Goal: Transaction & Acquisition: Purchase product/service

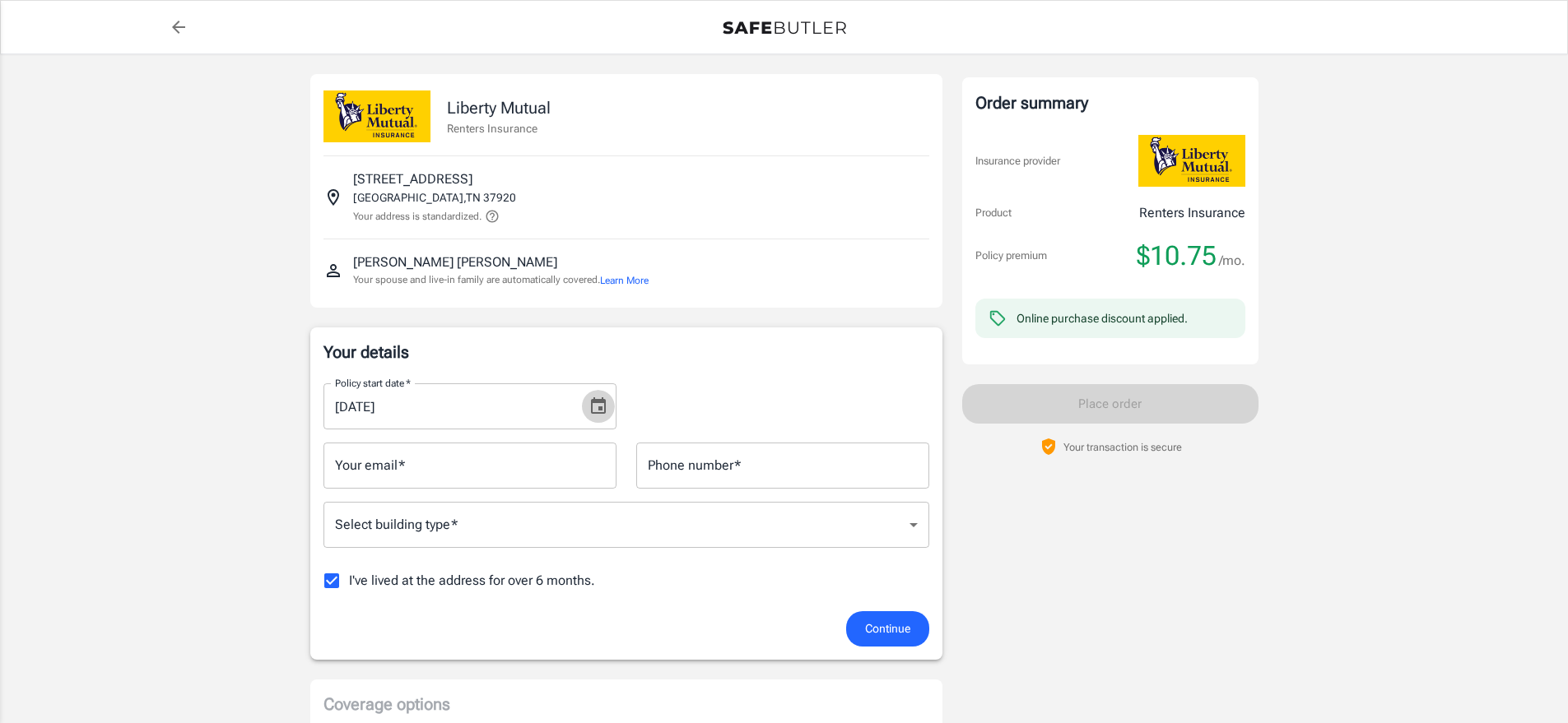
click at [599, 409] on icon "Choose date, selected date is Sep 4, 2025" at bounding box center [599, 406] width 15 height 17
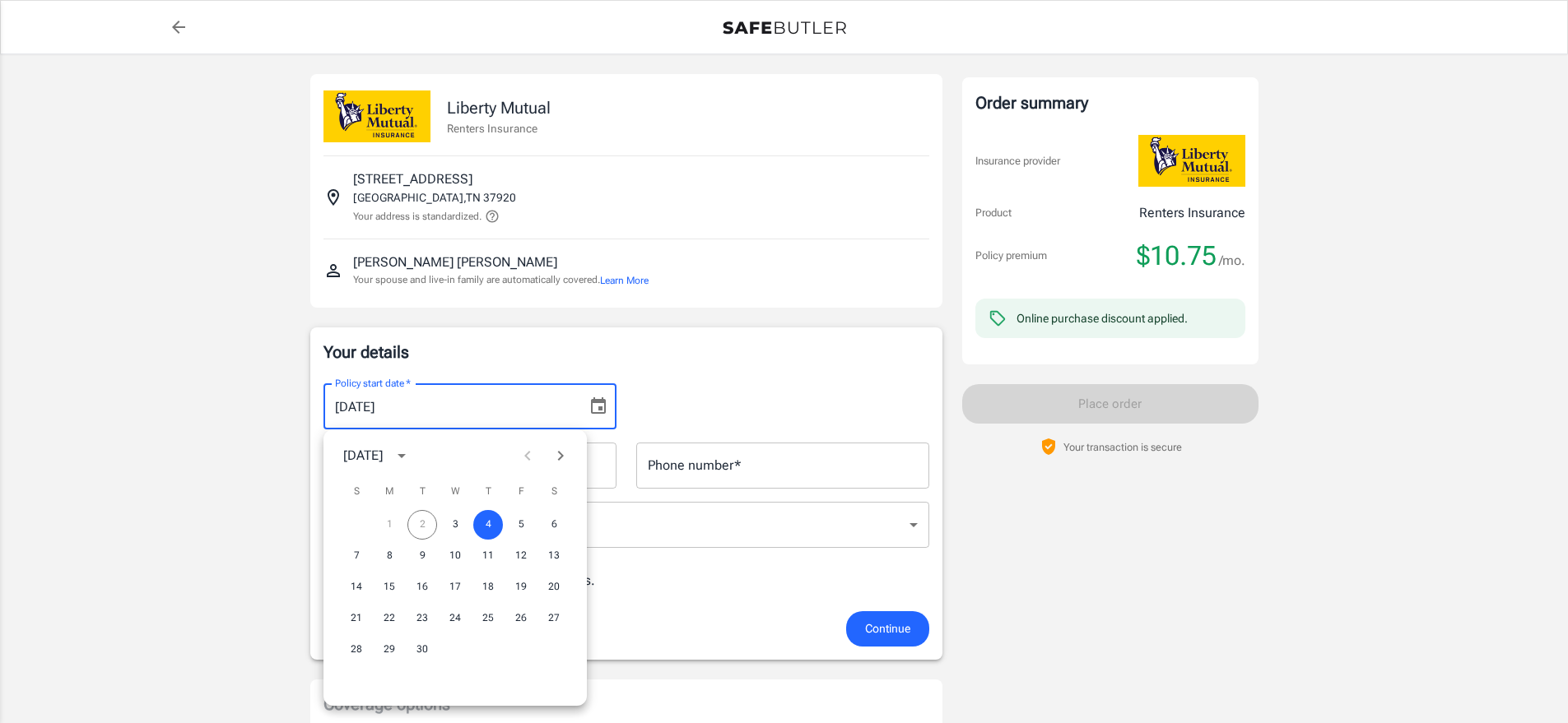
click at [417, 526] on div "1 2 3 4 5 6" at bounding box center [454, 524] width 263 height 29
click at [452, 528] on button "3" at bounding box center [454, 524] width 29 height 29
type input "[DATE]"
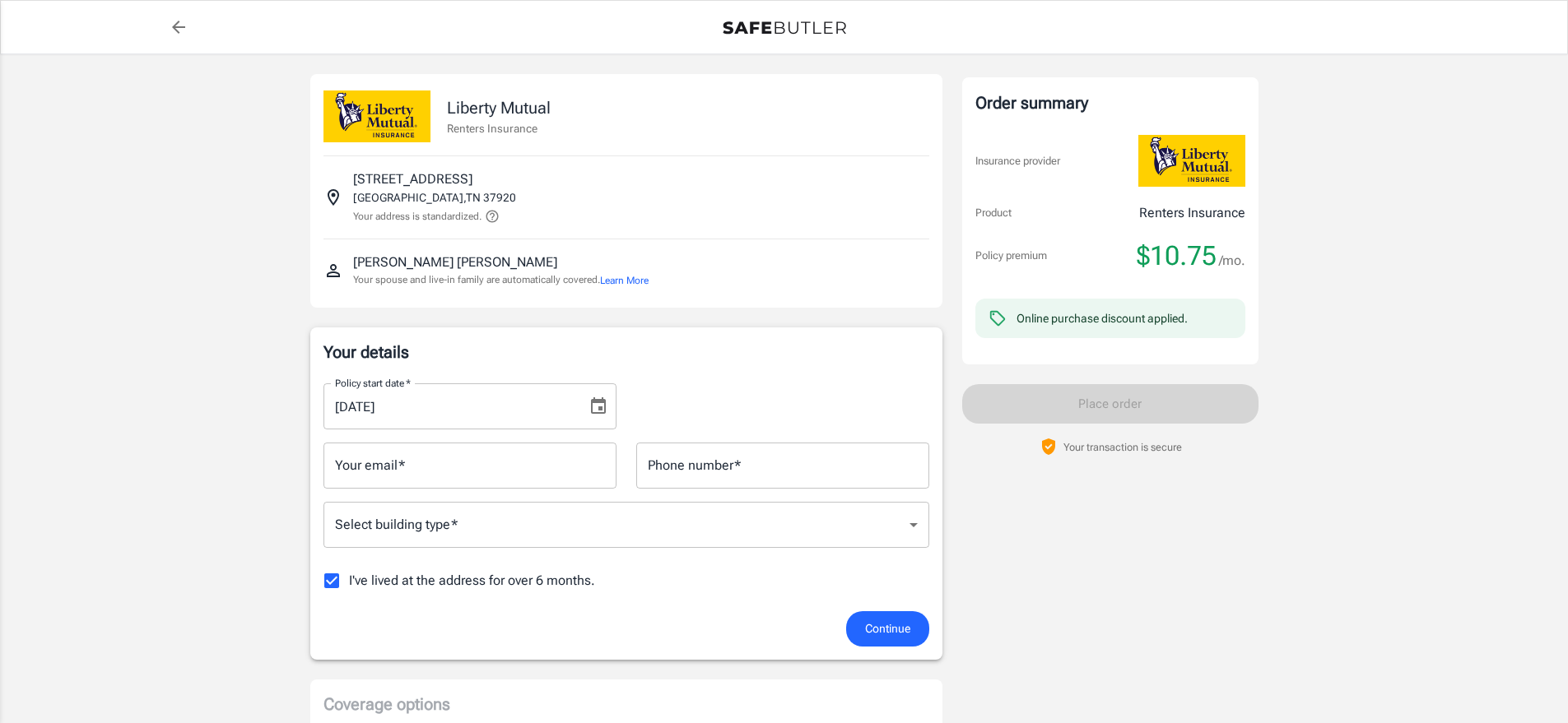
click at [361, 468] on input "Your email   *" at bounding box center [469, 465] width 293 height 46
type input "[EMAIL_ADDRESS][DOMAIN_NAME]"
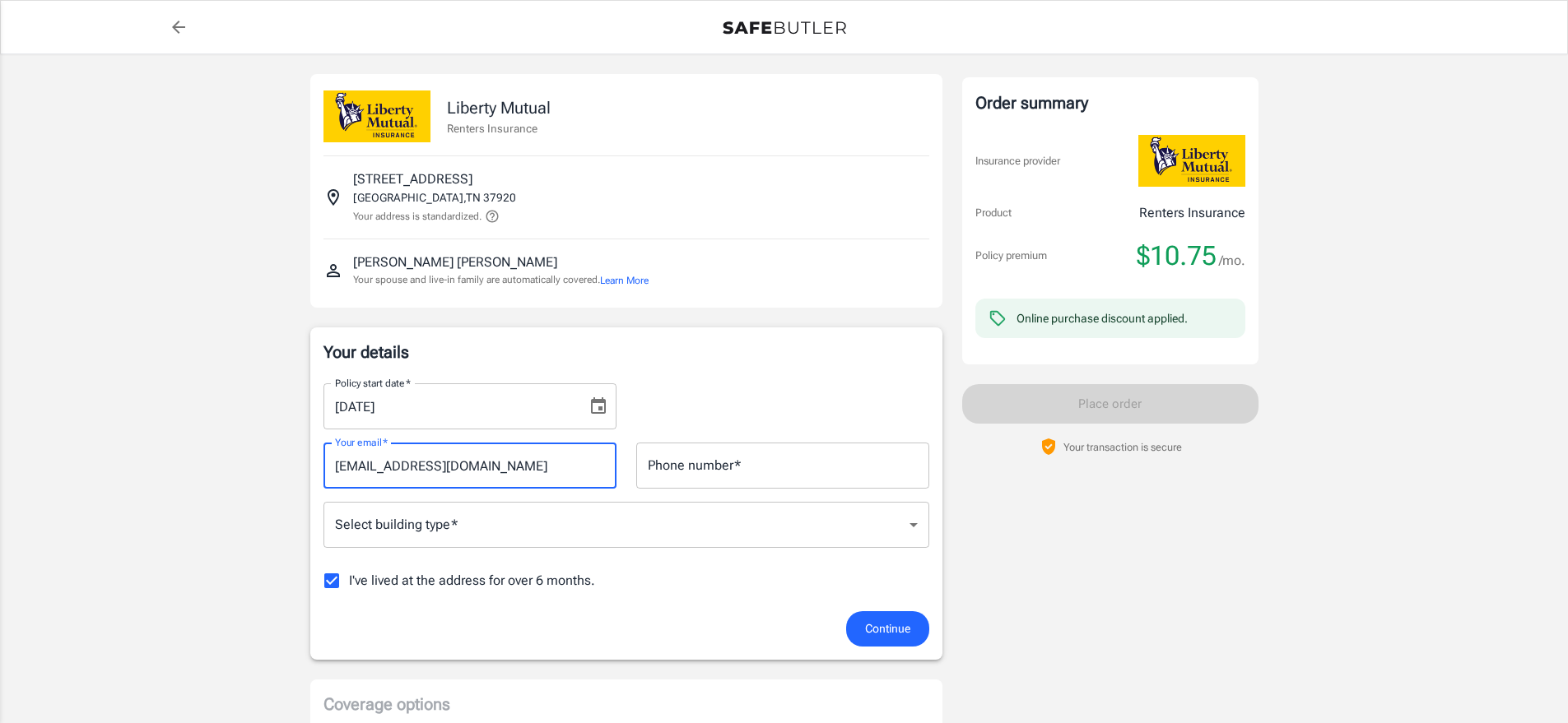
click at [716, 473] on input "Phone number   *" at bounding box center [782, 465] width 293 height 46
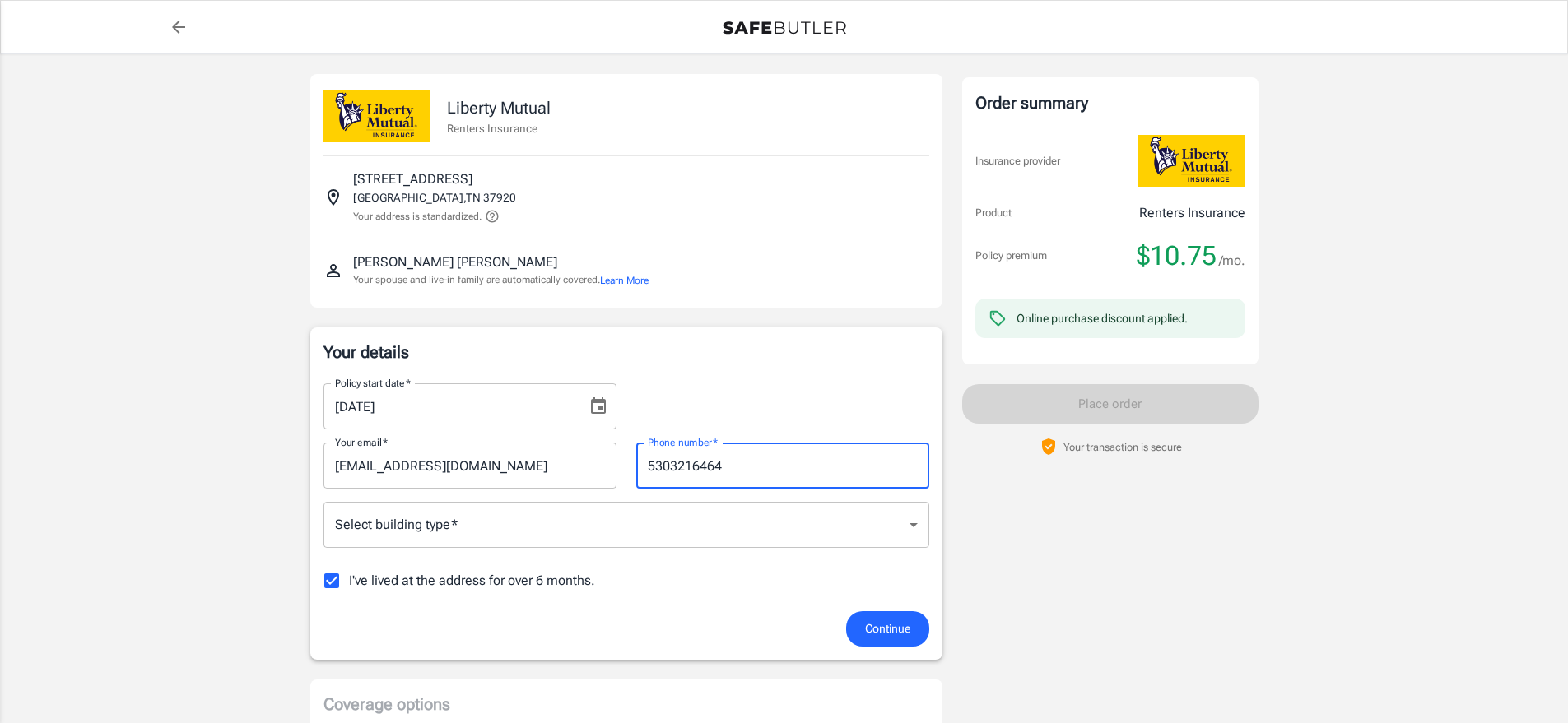
type input "5303216464"
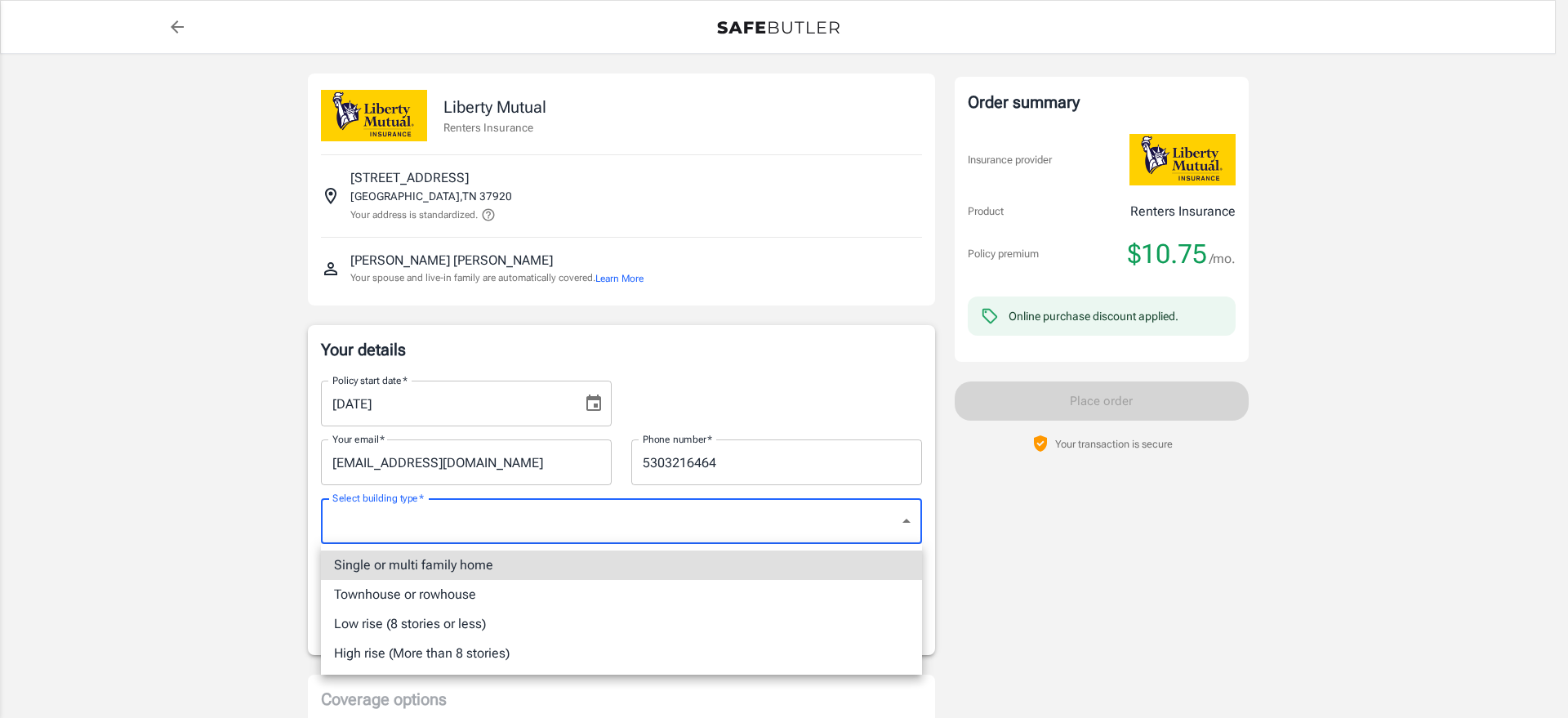
click at [394, 620] on li "Low rise (8 stories or less)" at bounding box center [621, 623] width 601 height 29
type input "lowrise"
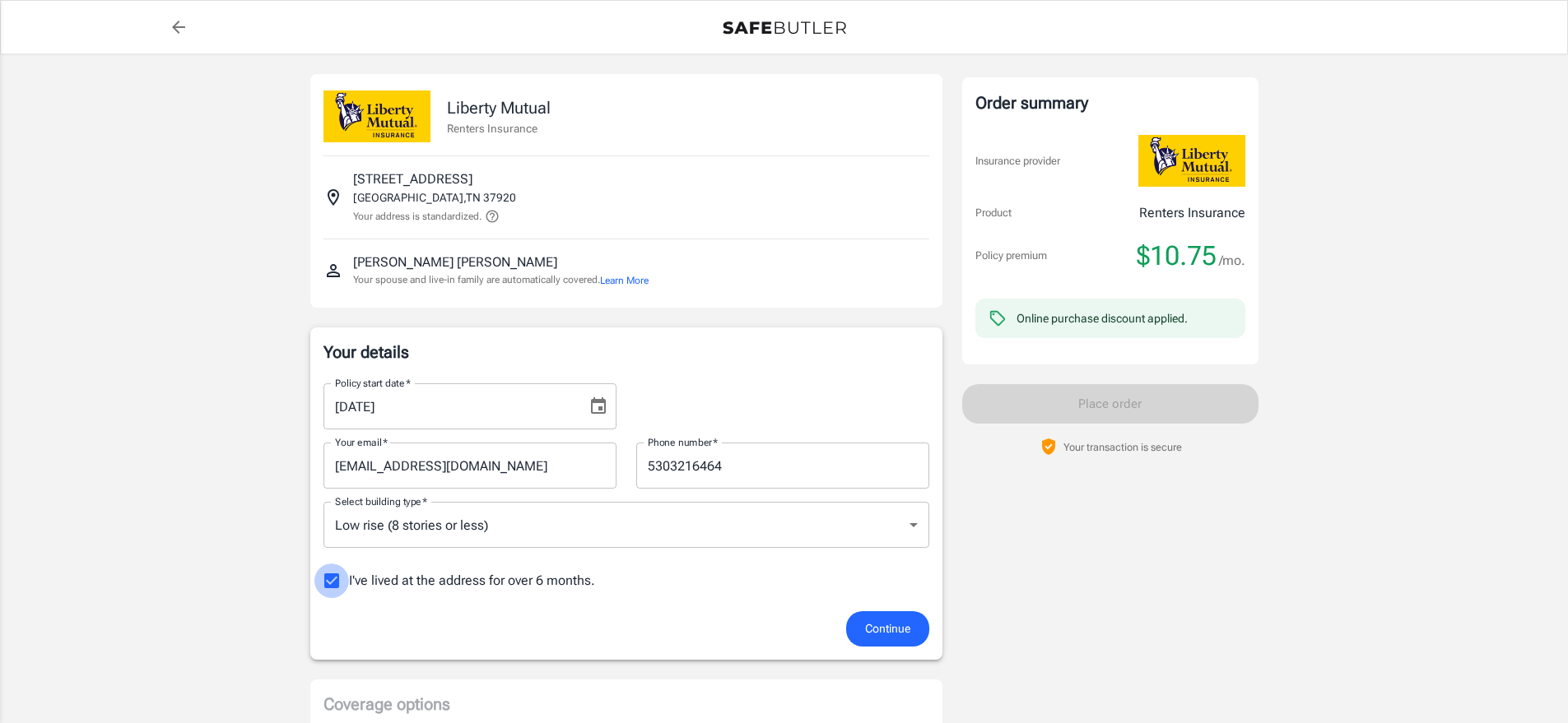
click at [329, 579] on input "I've lived at the address for over 6 months." at bounding box center [331, 580] width 34 height 34
checkbox input "false"
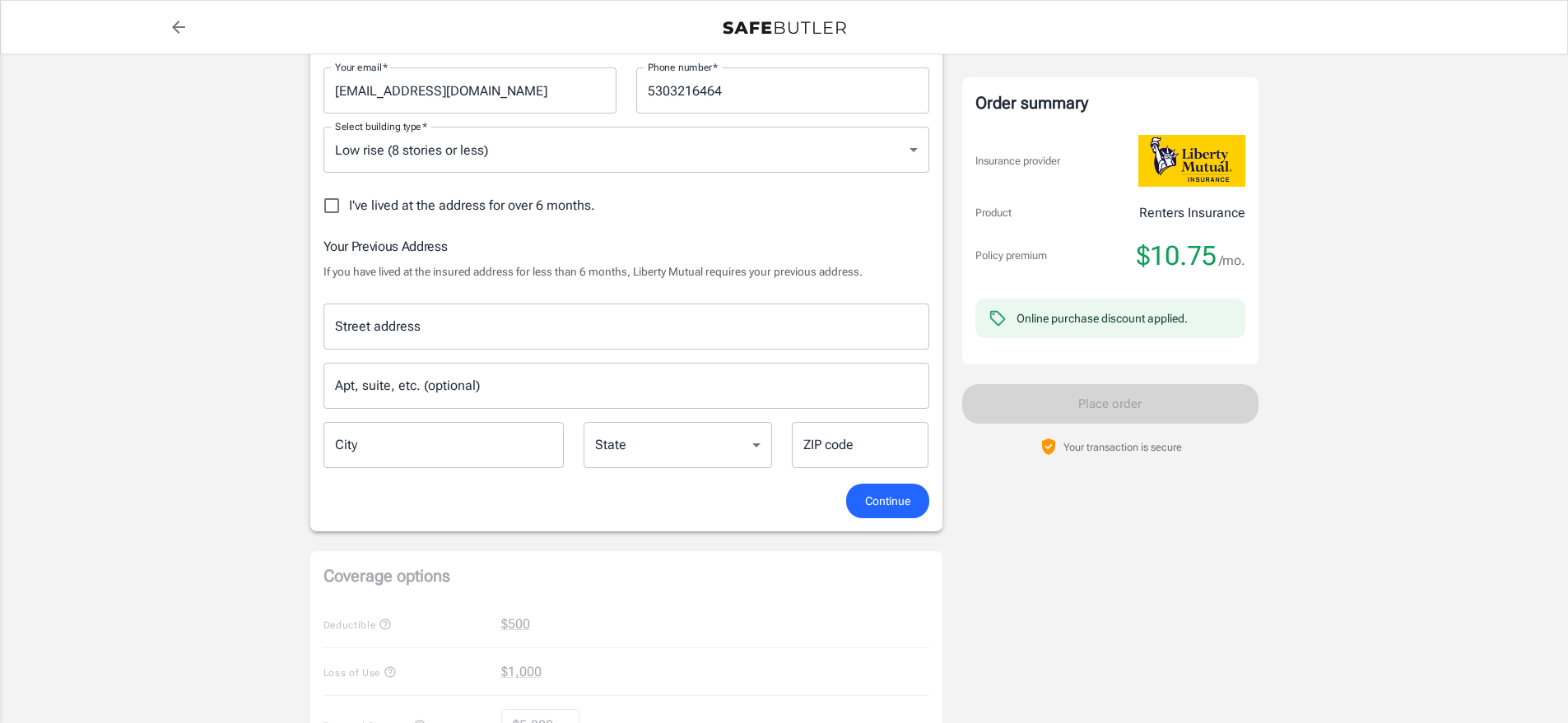
scroll to position [412, 0]
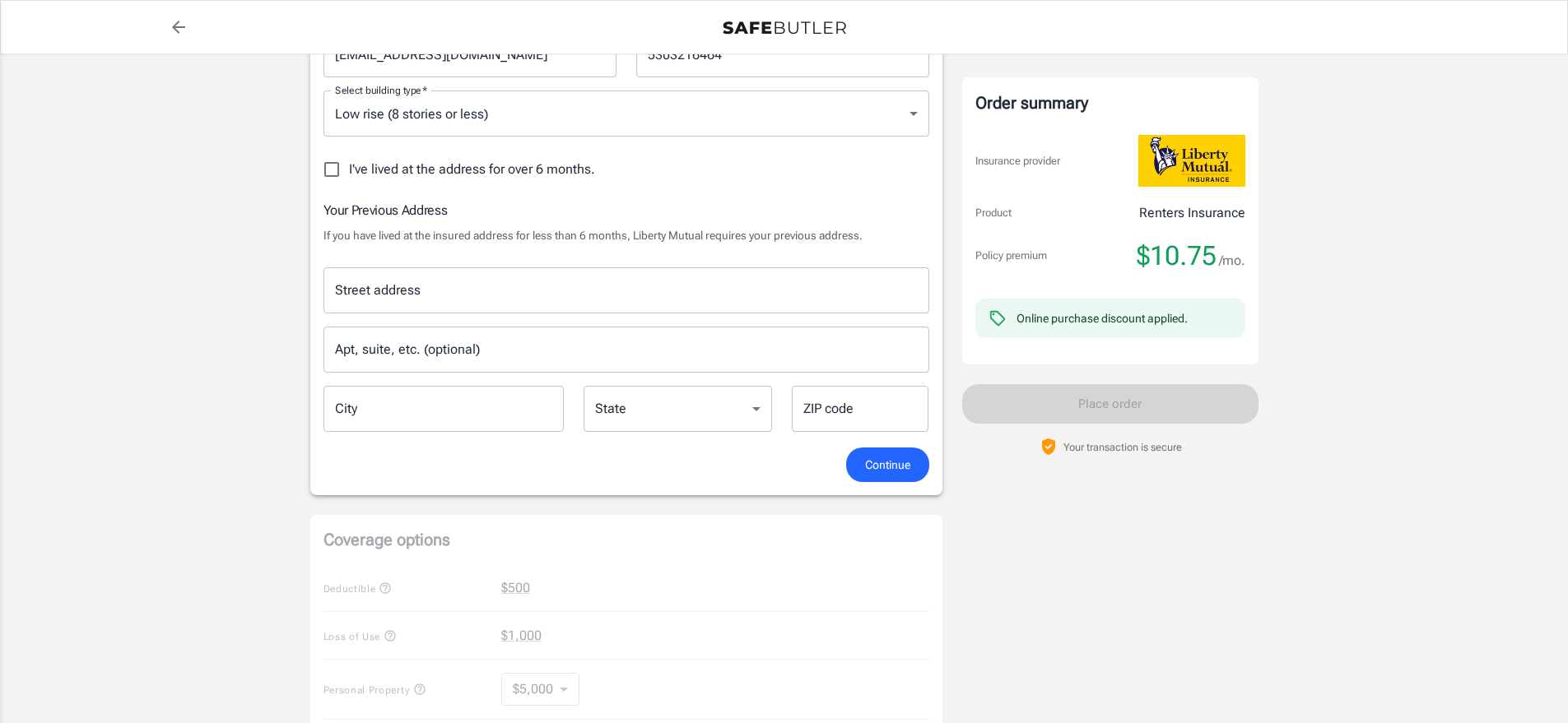
click at [376, 291] on input "Street address" at bounding box center [626, 290] width 591 height 31
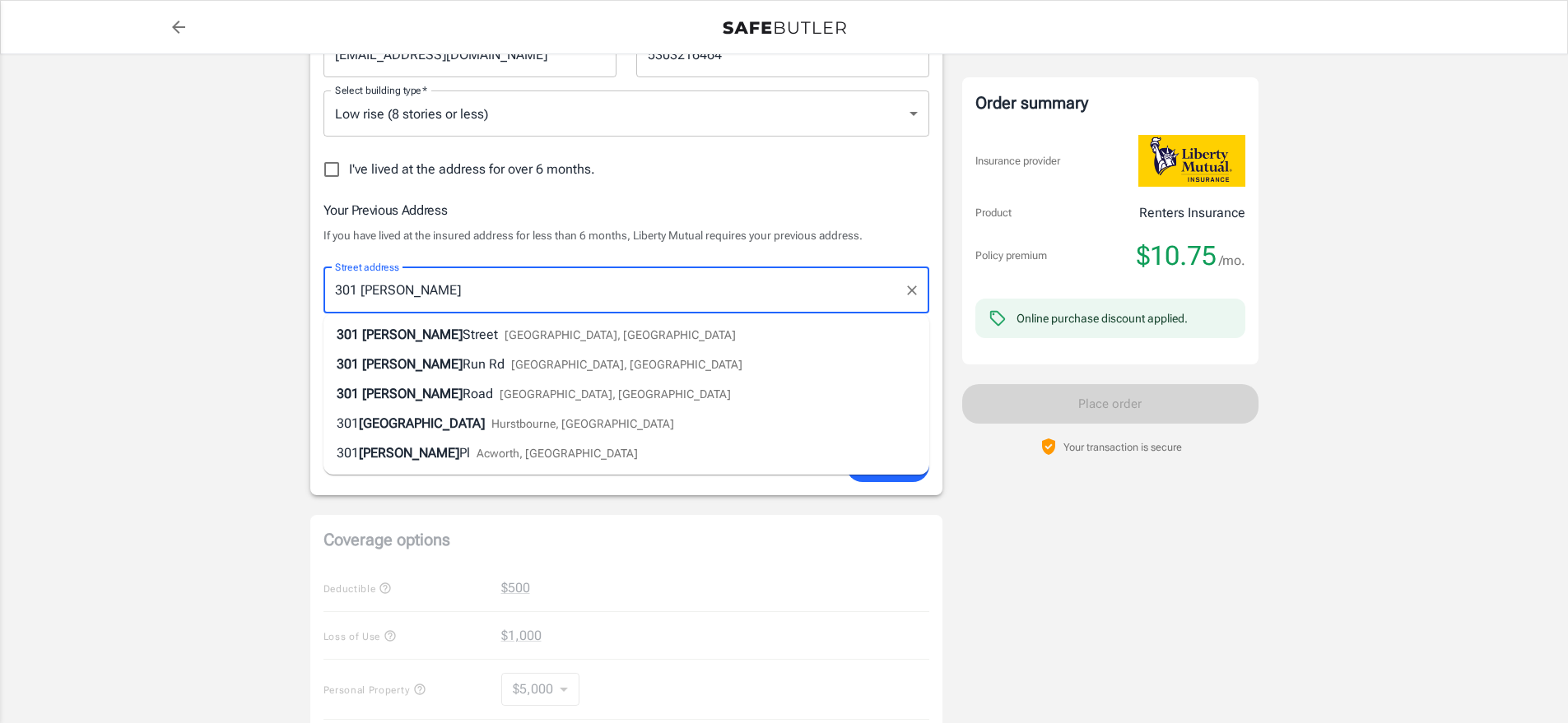
click at [427, 326] on span "[PERSON_NAME]" at bounding box center [412, 334] width 100 height 16
type input "[STREET_ADDRESS][PERSON_NAME]"
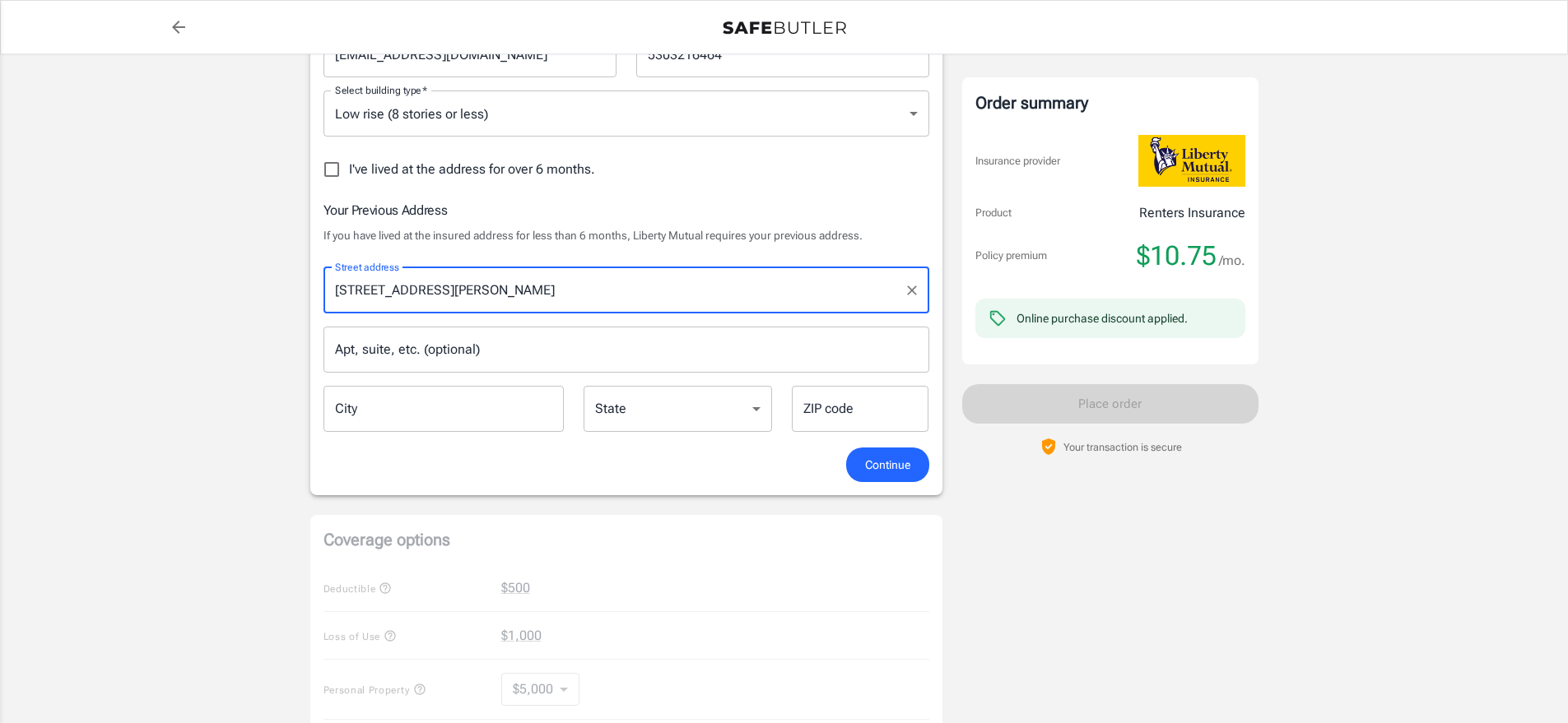
type input "[GEOGRAPHIC_DATA]"
select select "TN"
type input "37920"
type input "[STREET_ADDRESS][PERSON_NAME]"
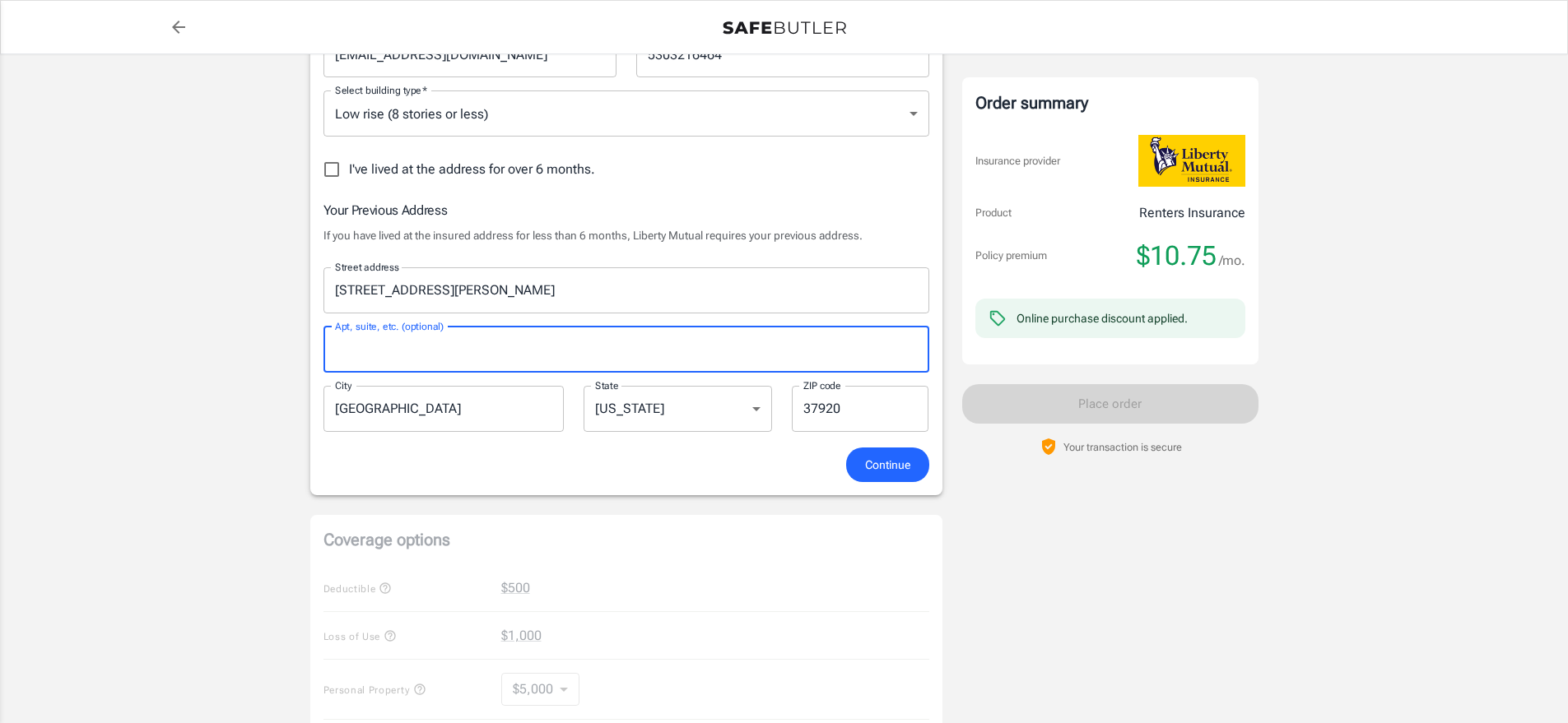
click at [365, 352] on input "Apt, suite, etc. (optional)" at bounding box center [625, 349] width 605 height 46
type input "731"
click at [881, 460] on span "Continue" at bounding box center [888, 465] width 45 height 21
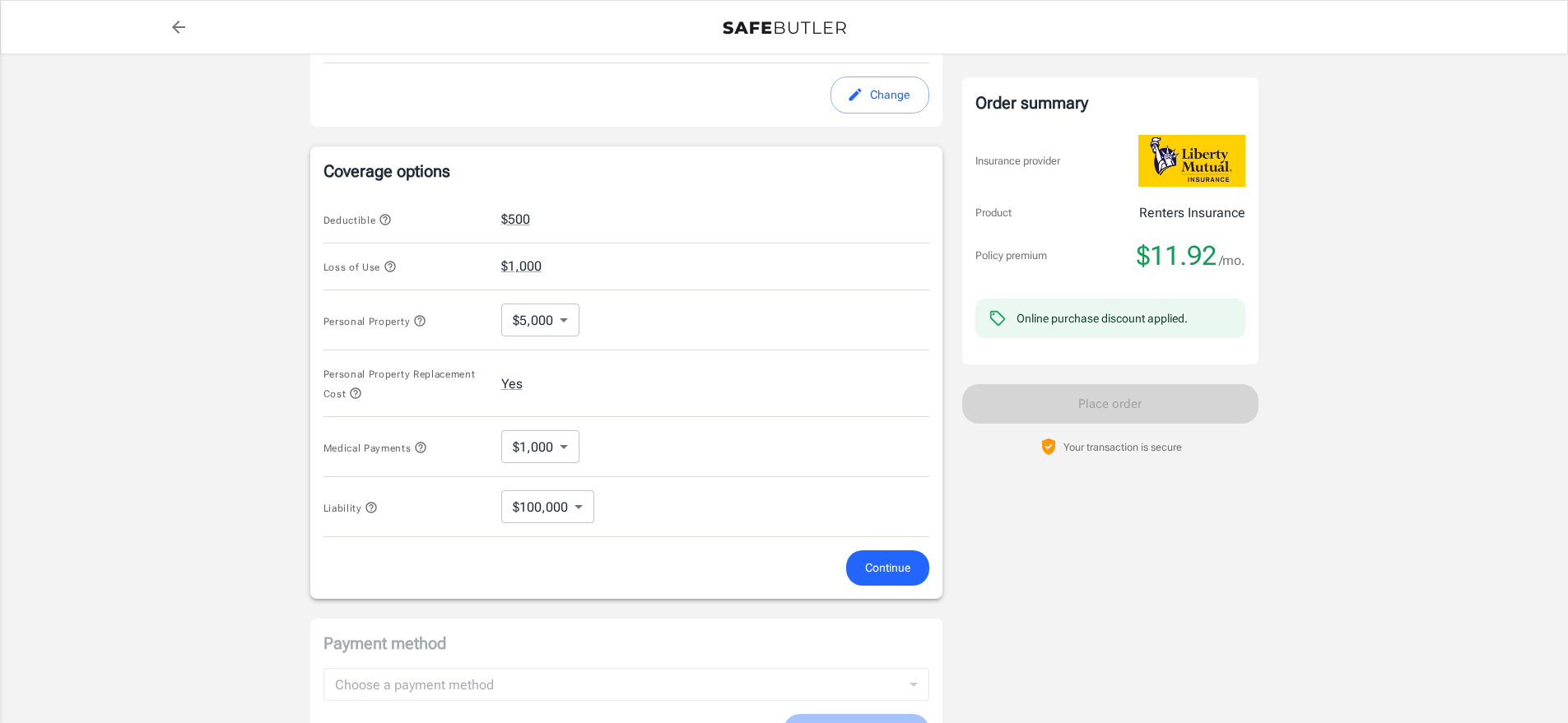
scroll to position [605, 0]
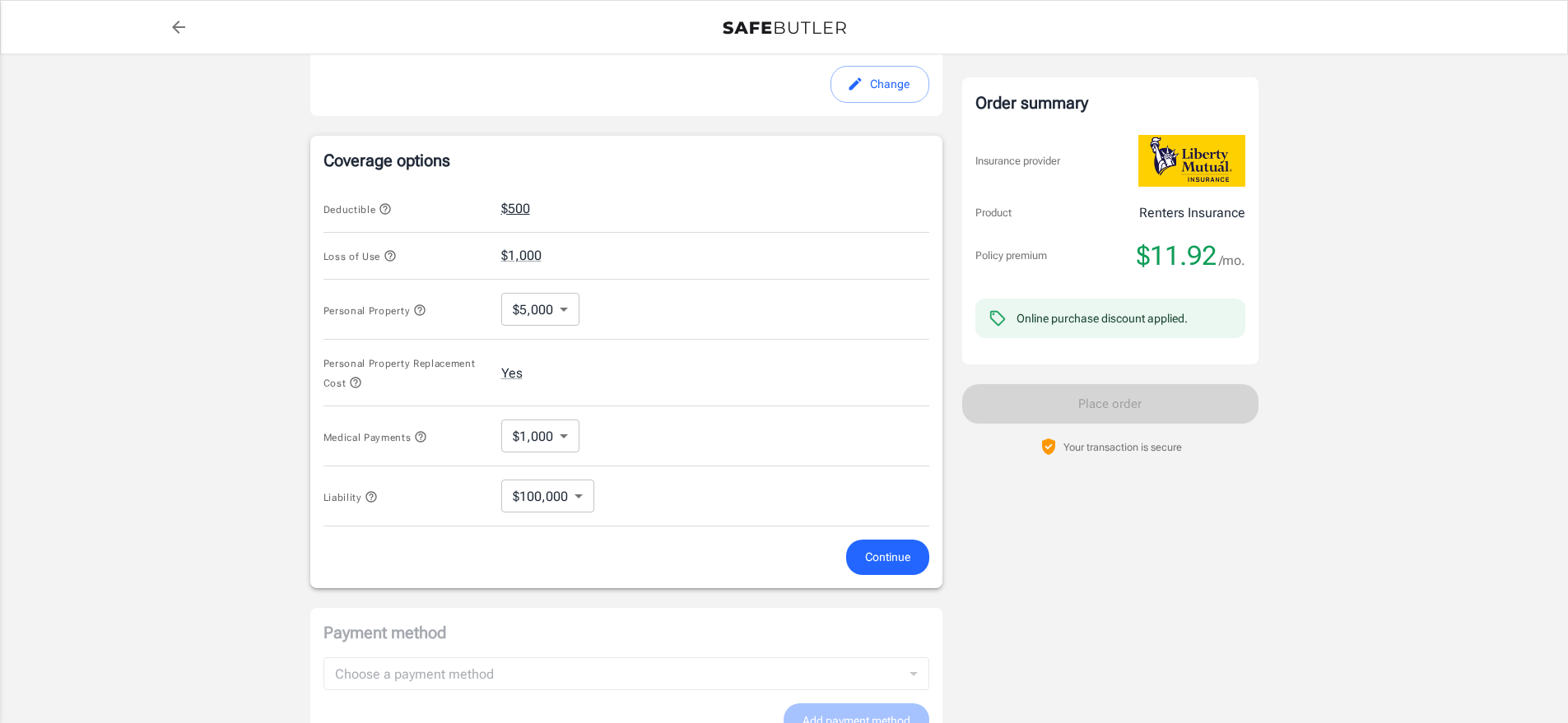
click at [519, 206] on button "$500" at bounding box center [515, 210] width 28 height 20
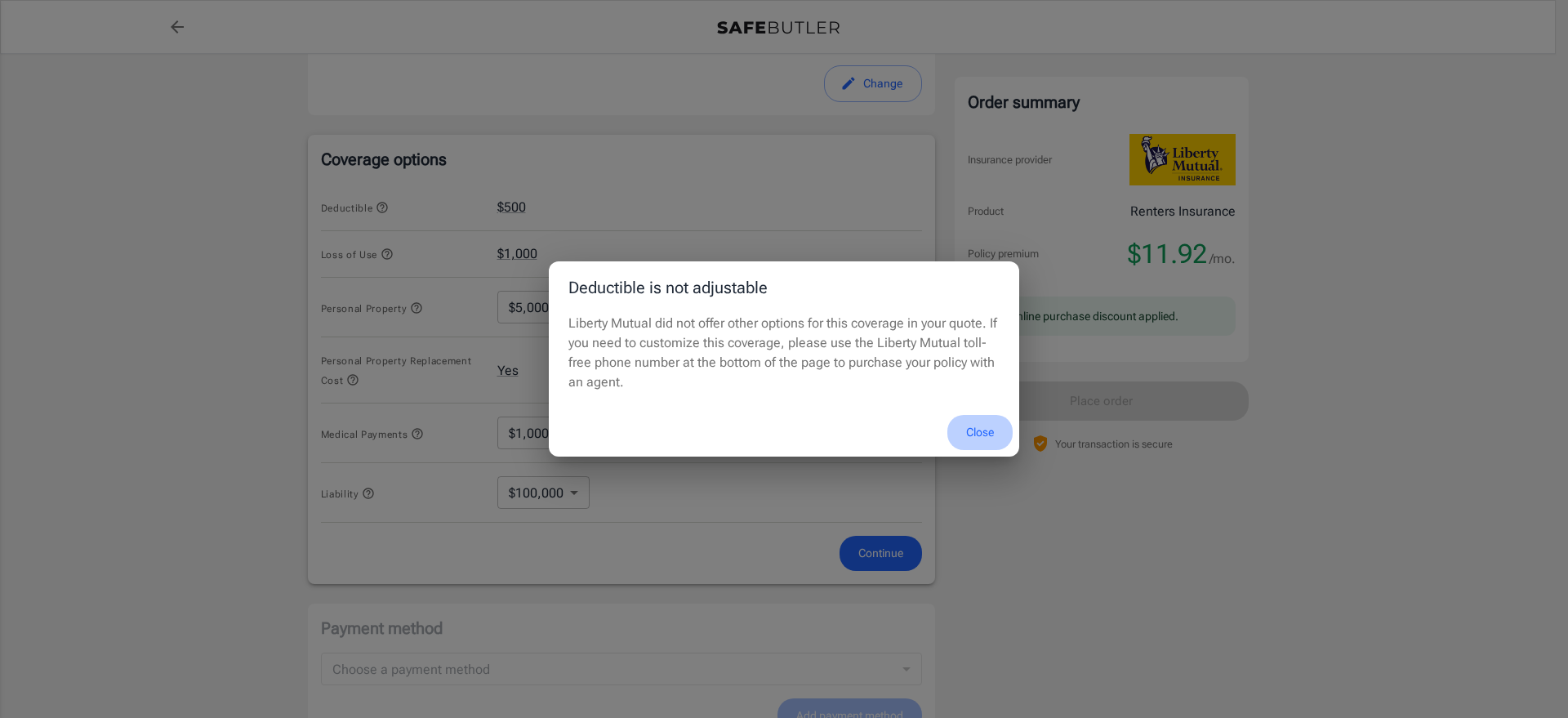
click at [979, 433] on button "Close" at bounding box center [980, 433] width 65 height 35
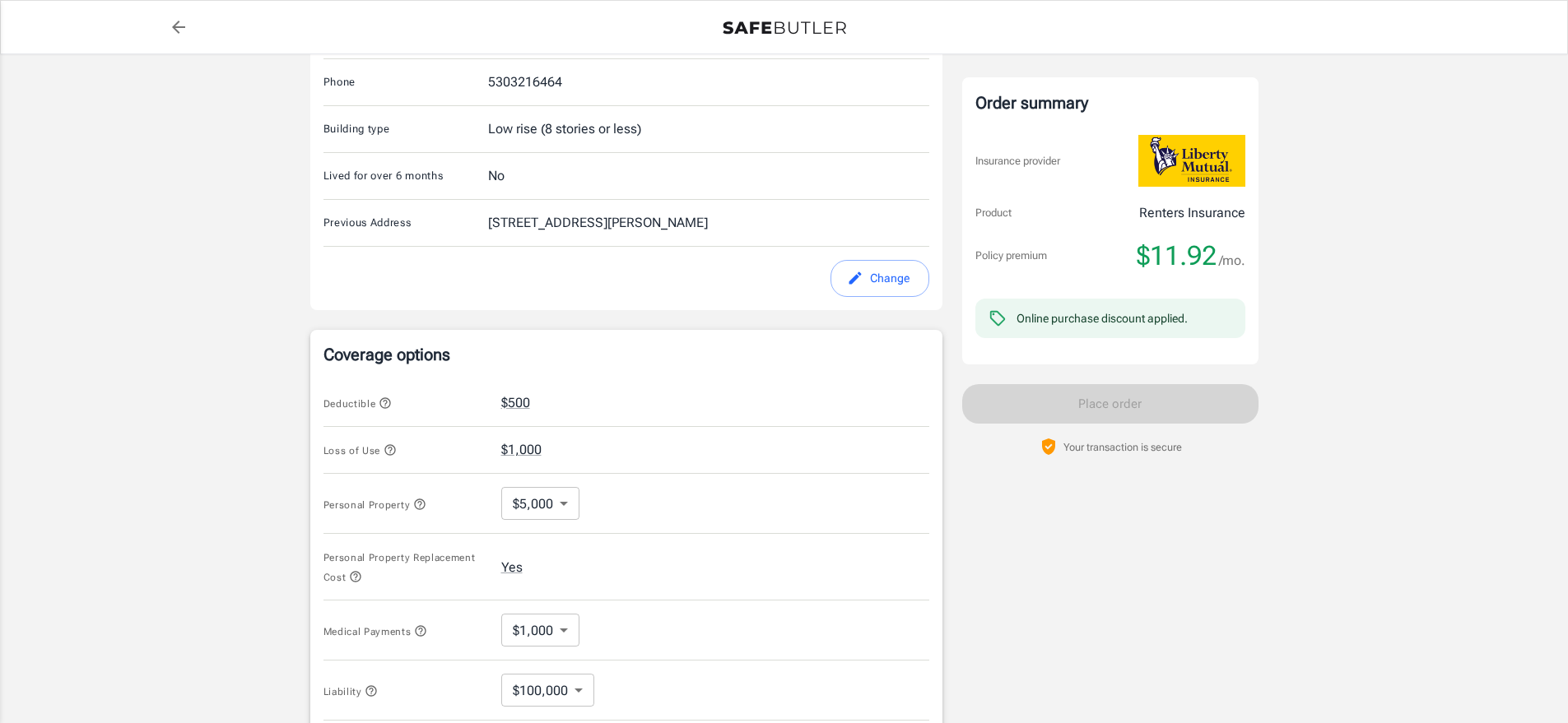
scroll to position [247, 0]
